Goal: Check status: Check status

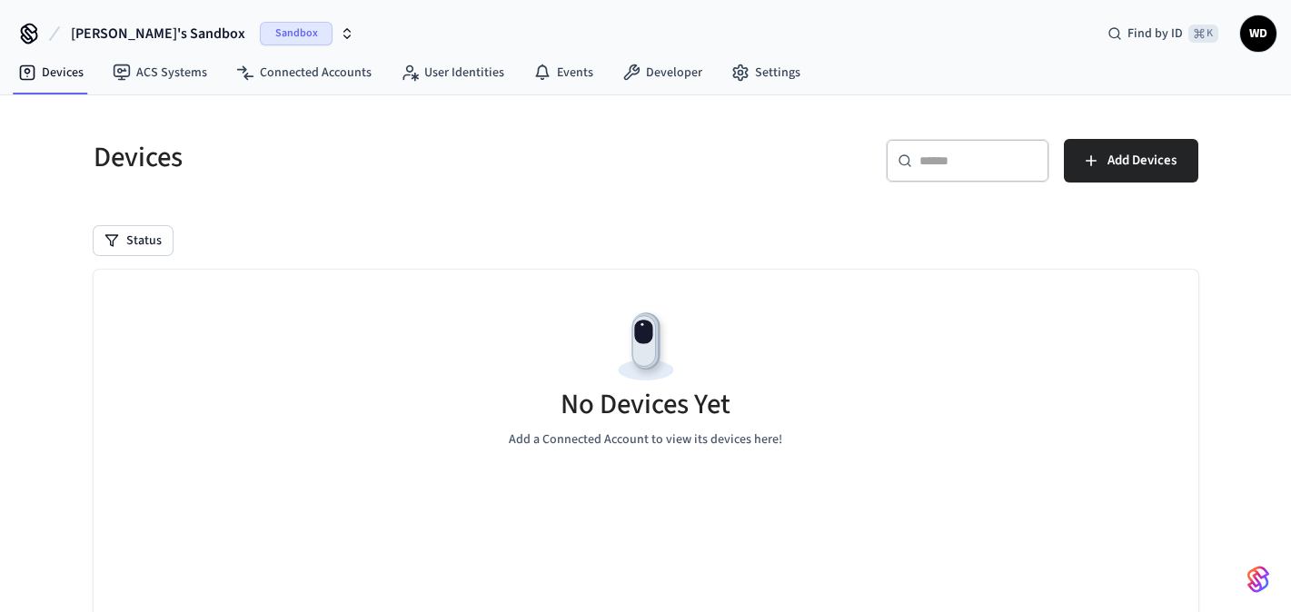
click at [183, 32] on span "William's Sandbox" at bounding box center [158, 34] width 174 height 22
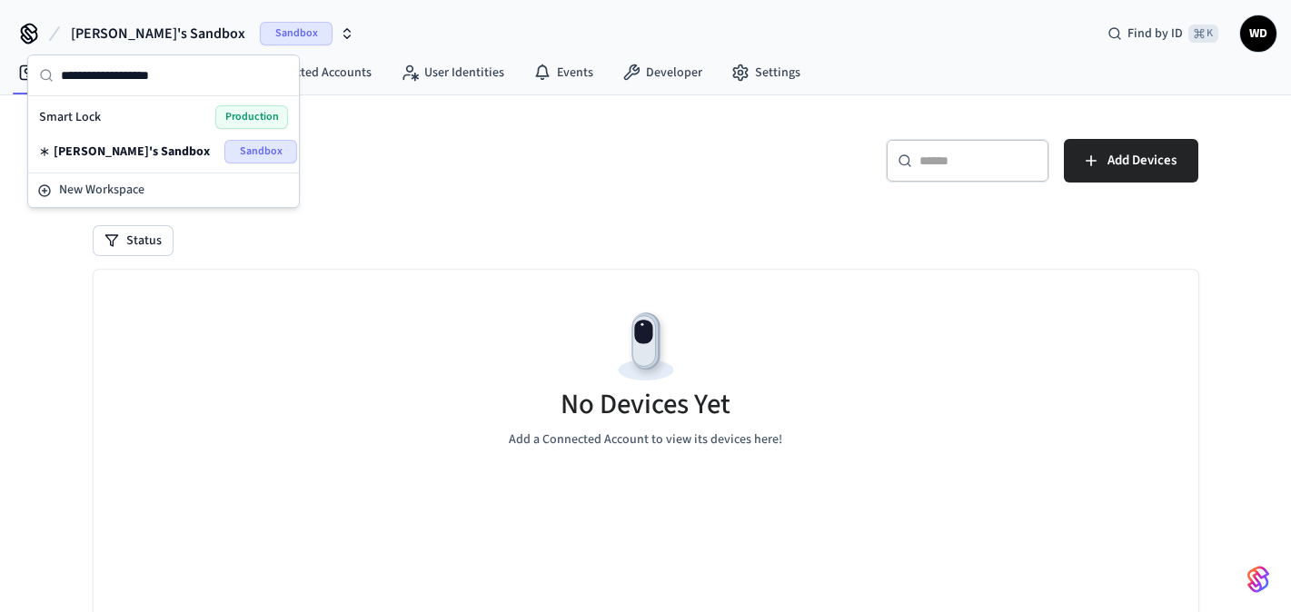
click at [151, 124] on div "Smart Lock Production" at bounding box center [163, 117] width 249 height 24
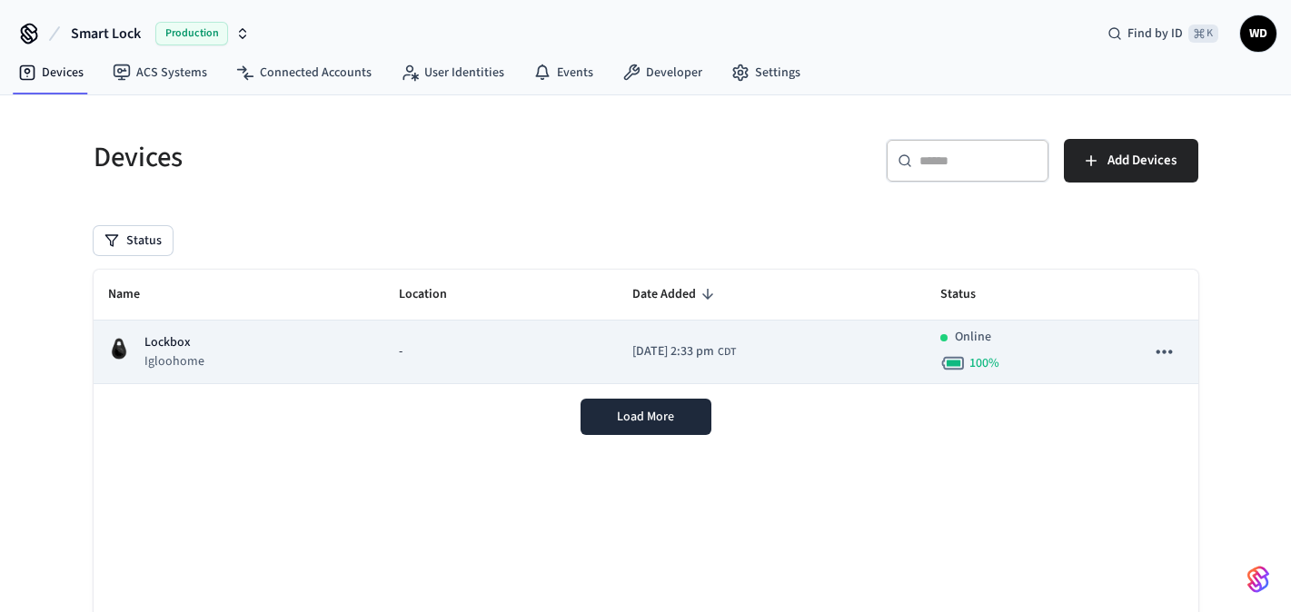
click at [482, 358] on div "-" at bounding box center [501, 352] width 205 height 19
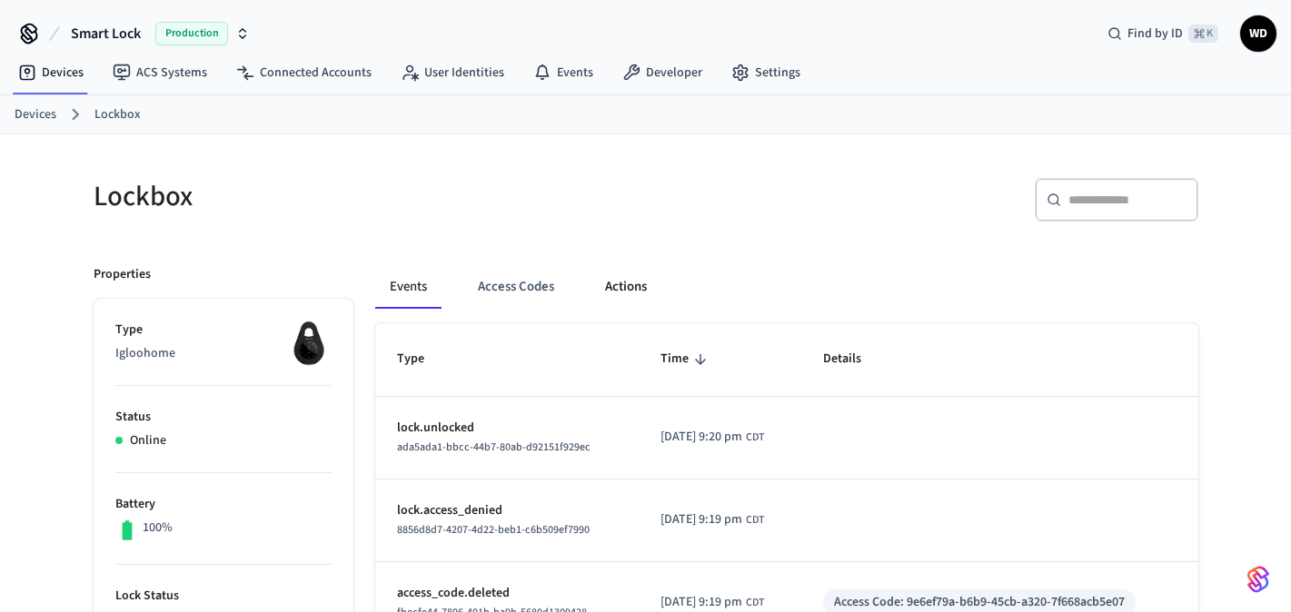
scroll to position [163, 0]
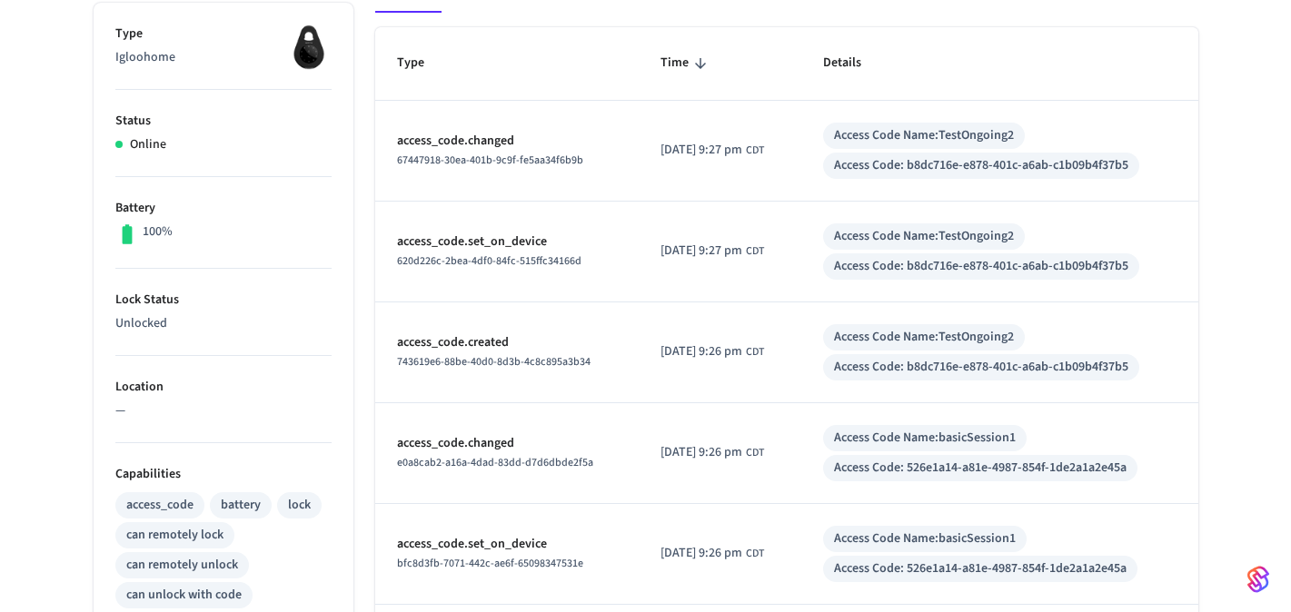
scroll to position [303, 0]
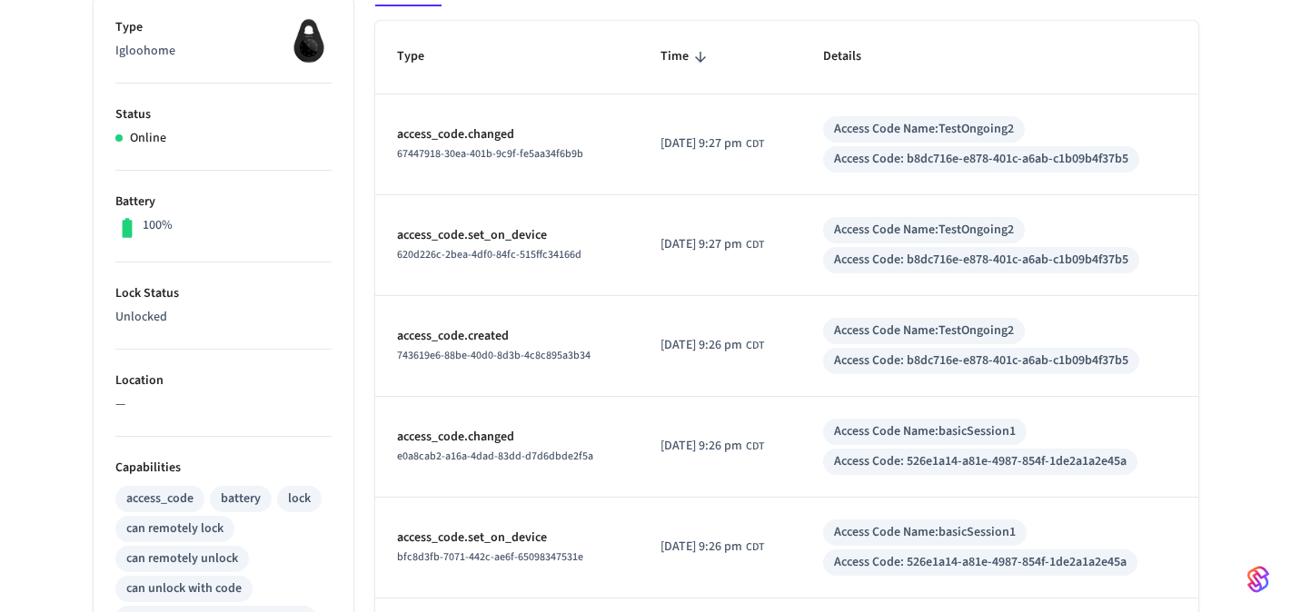
click at [874, 268] on div "Access Code: b8dc716e-e878-401c-a6ab-c1b09b4f37b5" at bounding box center [981, 260] width 294 height 19
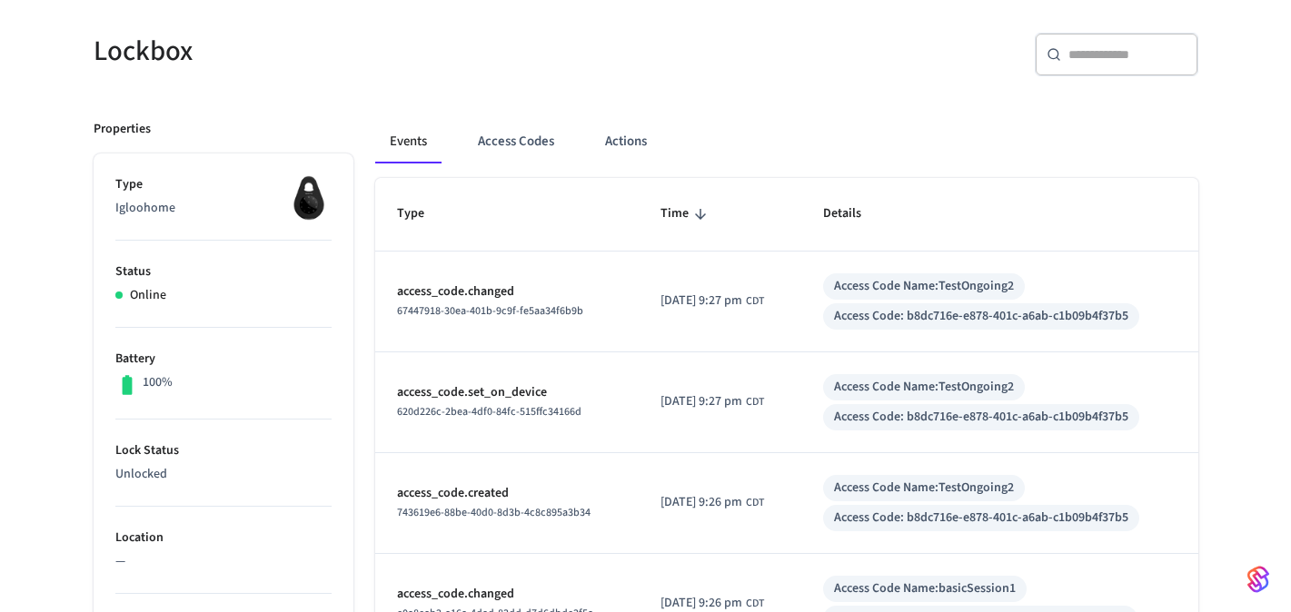
scroll to position [82, 0]
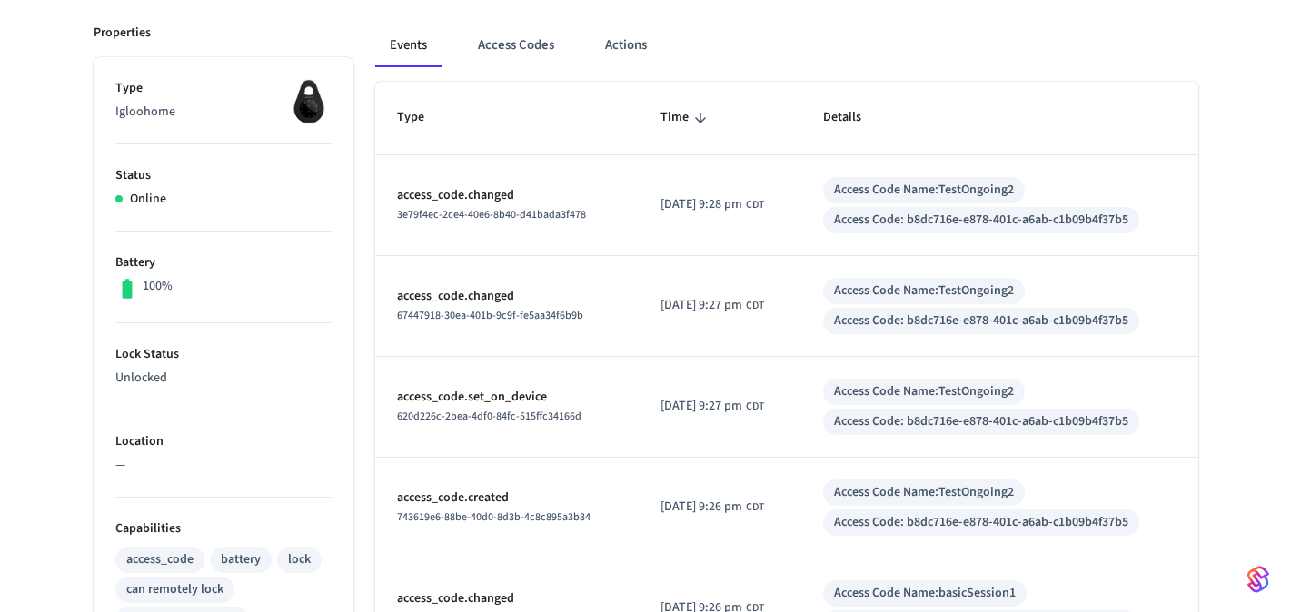
scroll to position [281, 0]
